Goal: Find specific page/section: Find specific page/section

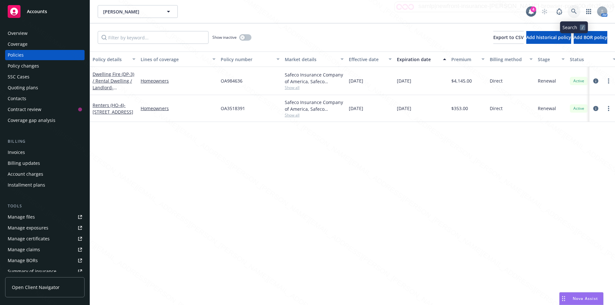
click at [575, 9] on icon at bounding box center [575, 12] width 6 height 6
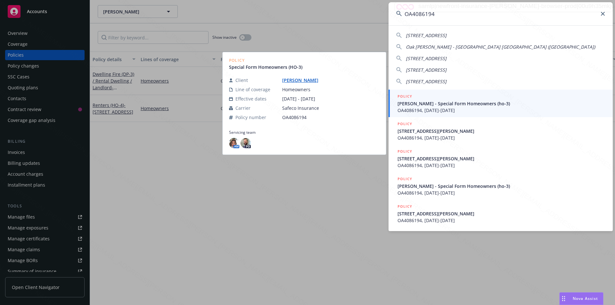
type input "OA4086194"
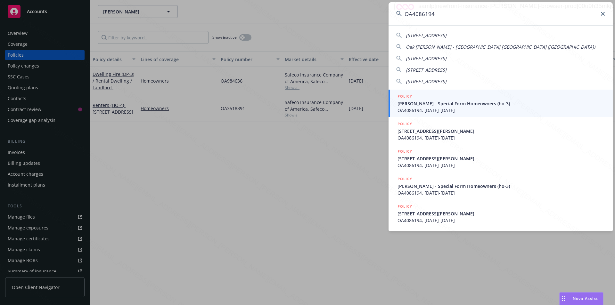
click at [429, 105] on span "[PERSON_NAME] - Special Form Homeowners (ho-3)" at bounding box center [502, 103] width 208 height 7
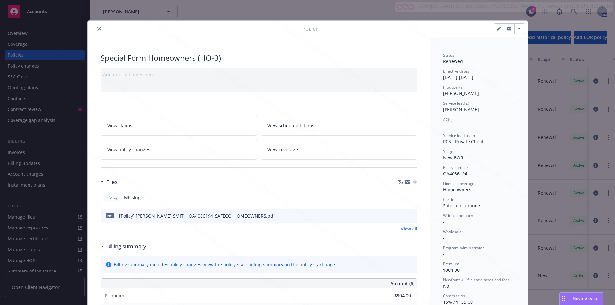
click at [99, 27] on button "close" at bounding box center [100, 29] width 8 height 8
